Goal: Information Seeking & Learning: Learn about a topic

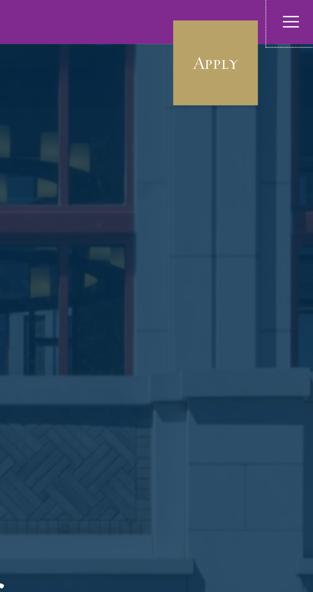
click at [303, 11] on use "button" at bounding box center [304, 9] width 7 height 5
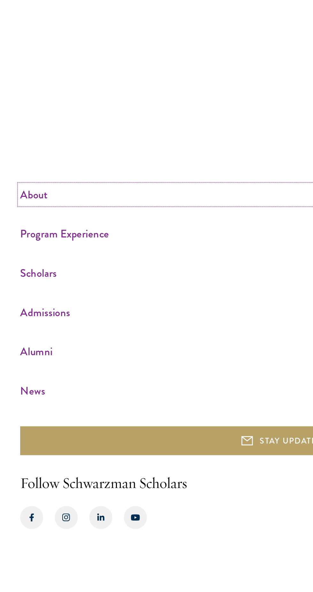
click at [17, 396] on link "About" at bounding box center [156, 390] width 290 height 11
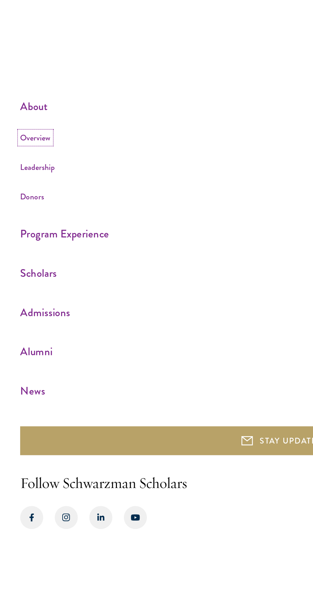
click at [17, 362] on link "Overview" at bounding box center [19, 359] width 17 height 6
